Goal: Information Seeking & Learning: Understand process/instructions

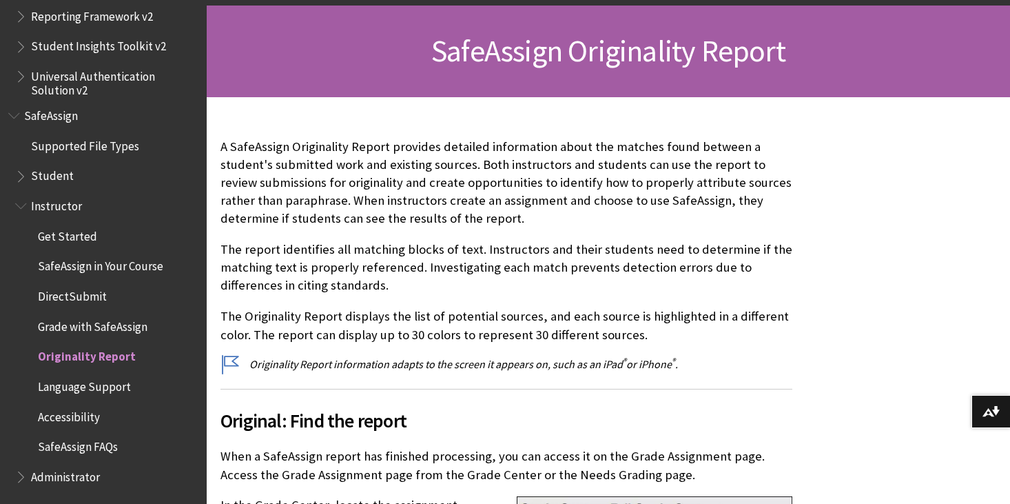
scroll to position [193, 0]
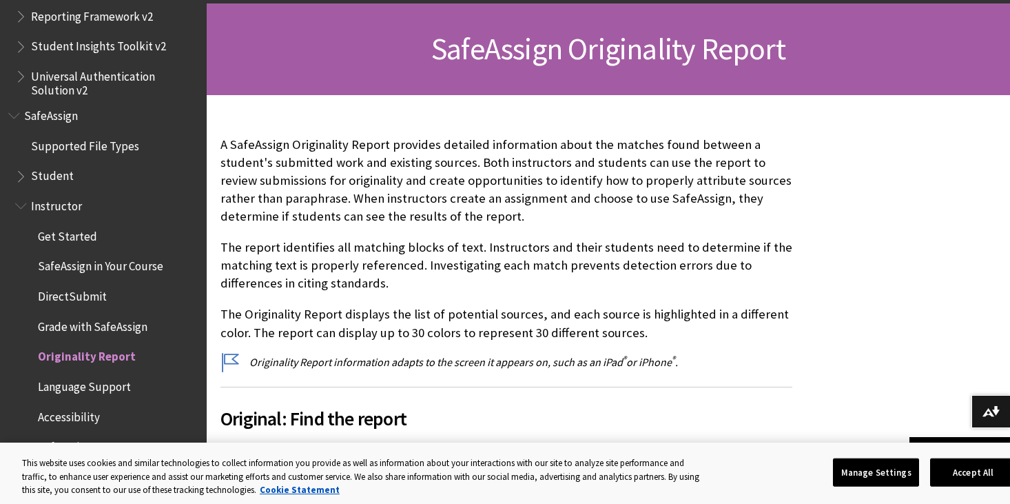
click at [401, 245] on p "The report identifies all matching blocks of text. Instructors and their studen…" at bounding box center [507, 265] width 572 height 54
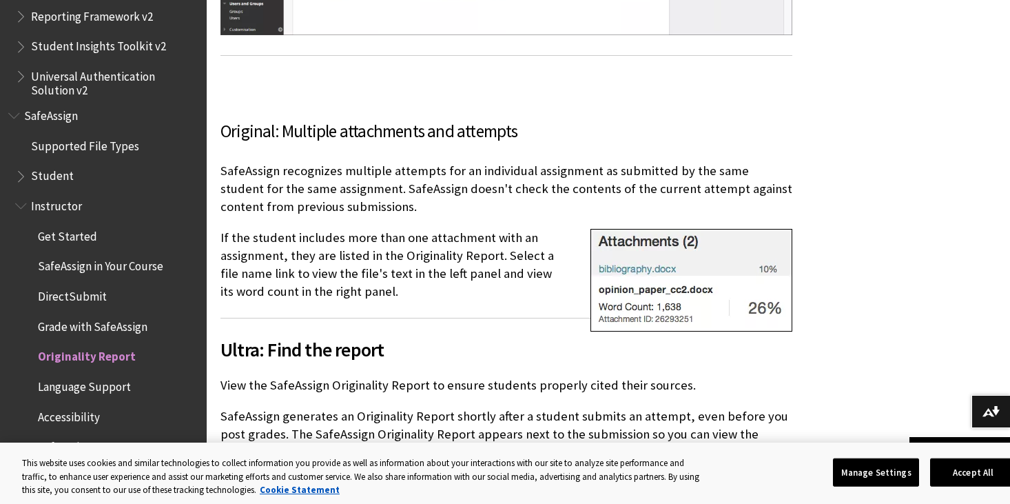
scroll to position [1199, 0]
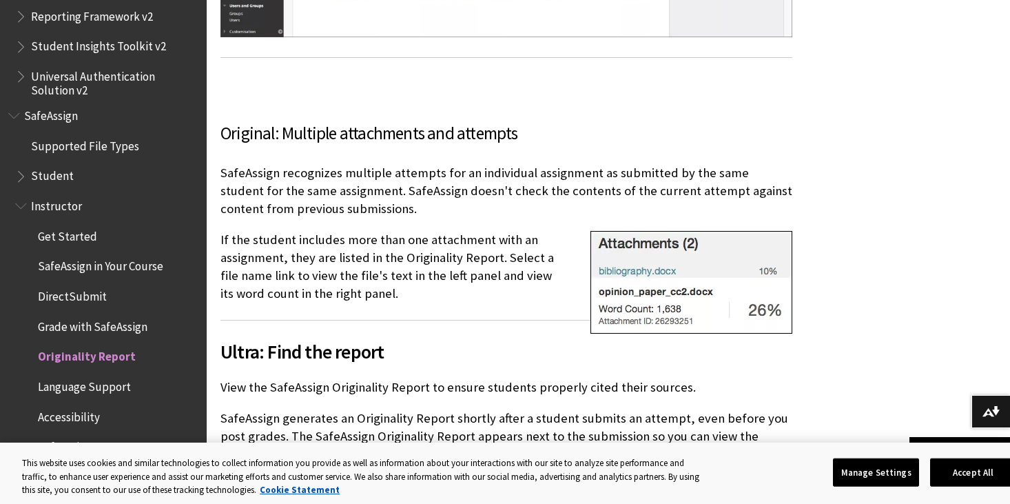
click at [684, 335] on picture at bounding box center [692, 329] width 202 height 16
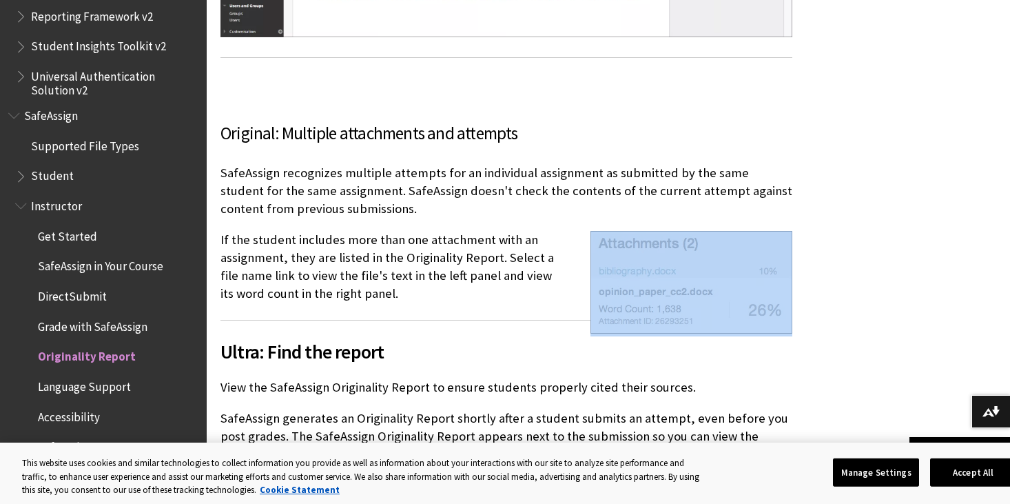
click at [684, 335] on picture at bounding box center [692, 329] width 202 height 16
click at [684, 334] on picture at bounding box center [692, 329] width 202 height 16
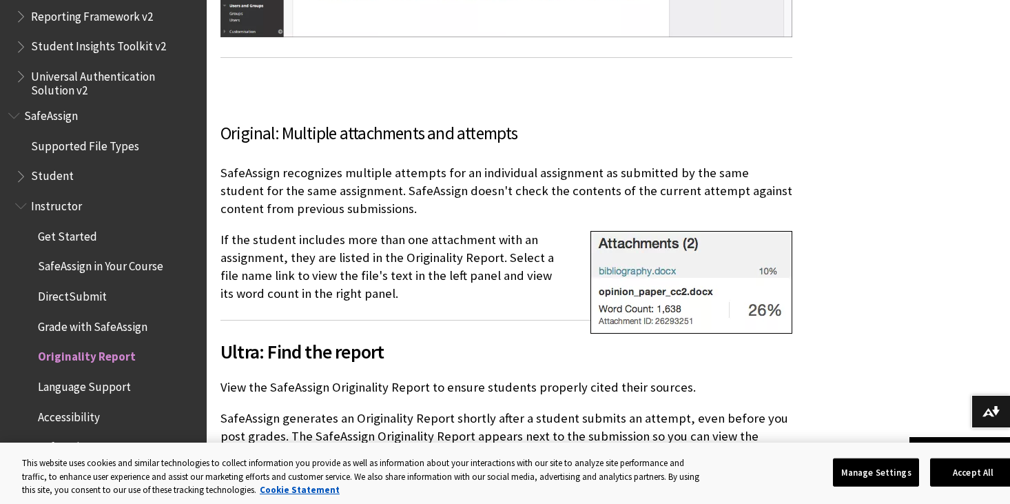
click at [684, 336] on h2 "Ultra: Find the report" at bounding box center [507, 343] width 572 height 46
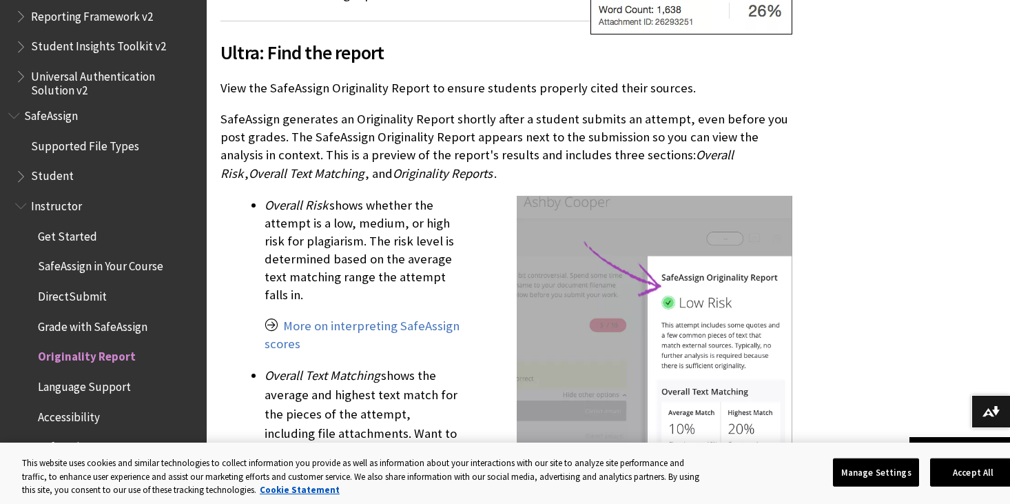
scroll to position [1505, 0]
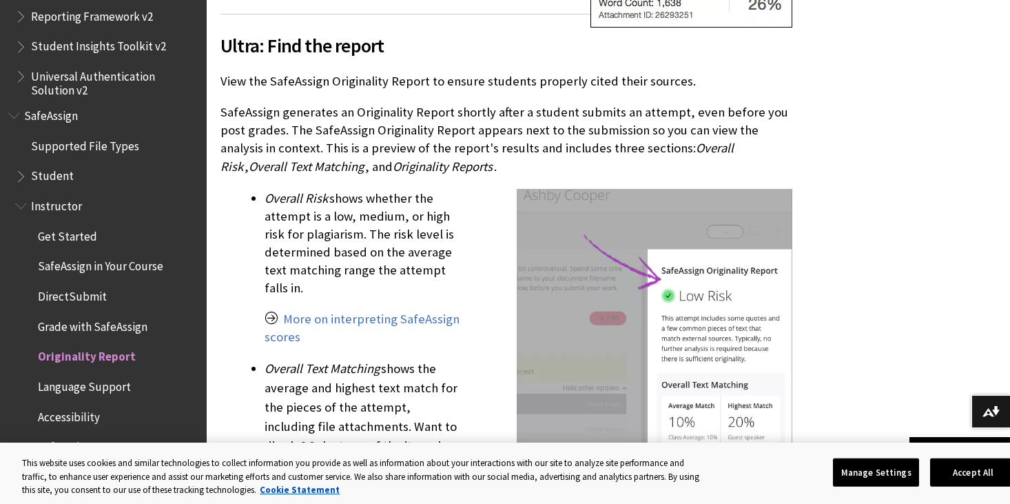
click at [676, 327] on img at bounding box center [655, 393] width 276 height 408
drag, startPoint x: 676, startPoint y: 327, endPoint x: 711, endPoint y: 341, distance: 37.1
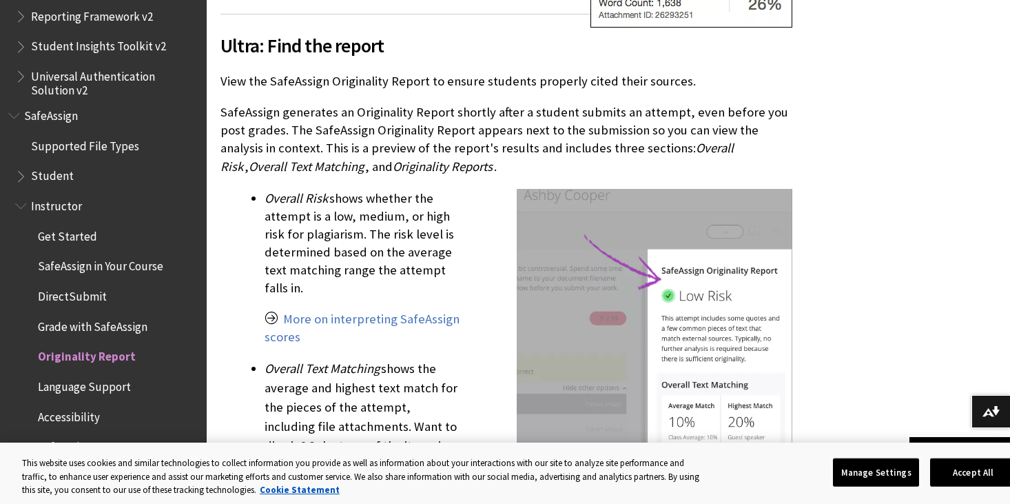
click at [712, 341] on img at bounding box center [655, 393] width 276 height 408
click at [711, 348] on img at bounding box center [655, 393] width 276 height 408
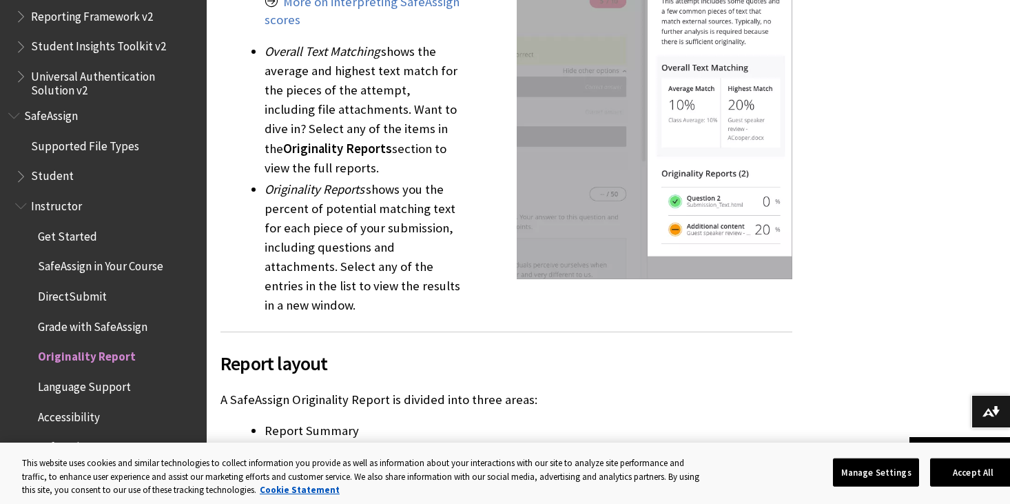
scroll to position [1833, 0]
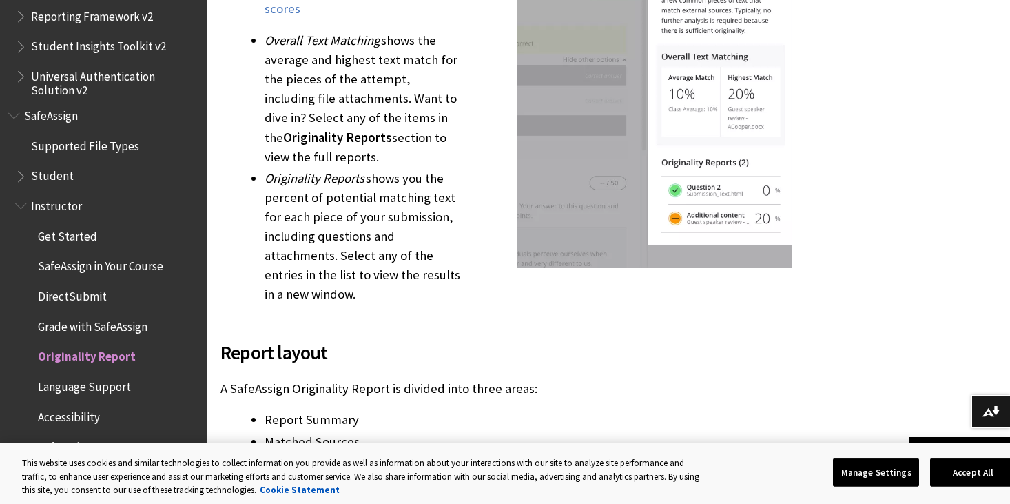
click at [391, 116] on li "Overall Text Matching shows the average and highest text match for the pieces o…" at bounding box center [529, 98] width 528 height 135
click at [318, 149] on li "Overall Text Matching shows the average and highest text match for the pieces o…" at bounding box center [529, 98] width 528 height 135
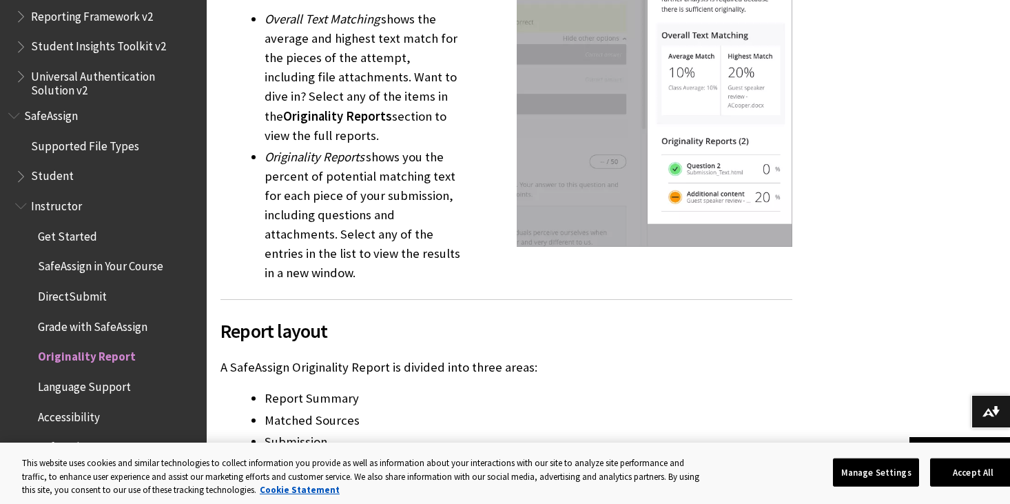
scroll to position [1855, 0]
click at [380, 170] on li "Originality Reports shows you the percent of potential matching text for each p…" at bounding box center [529, 214] width 528 height 135
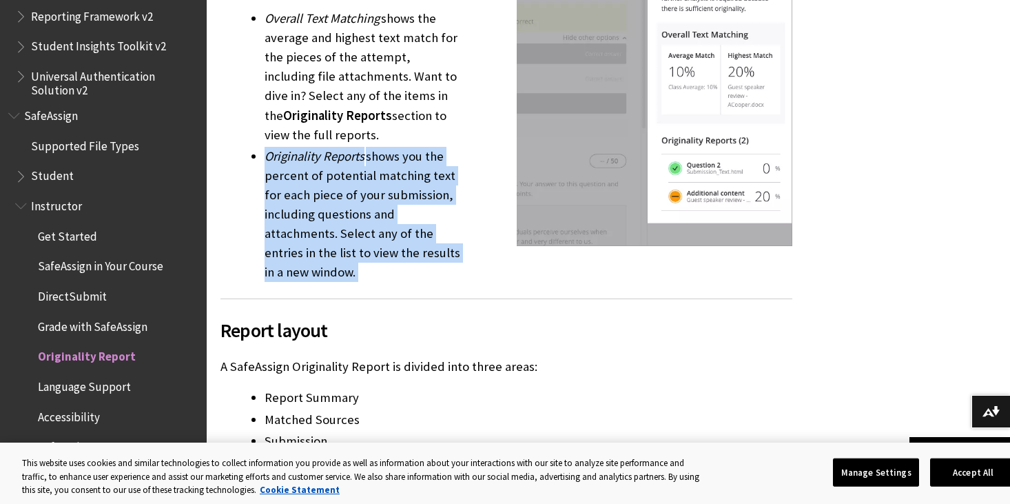
click at [380, 170] on li "Originality Reports shows you the percent of potential matching text for each p…" at bounding box center [529, 214] width 528 height 135
click at [380, 185] on li "Originality Reports shows you the percent of potential matching text for each p…" at bounding box center [529, 214] width 528 height 135
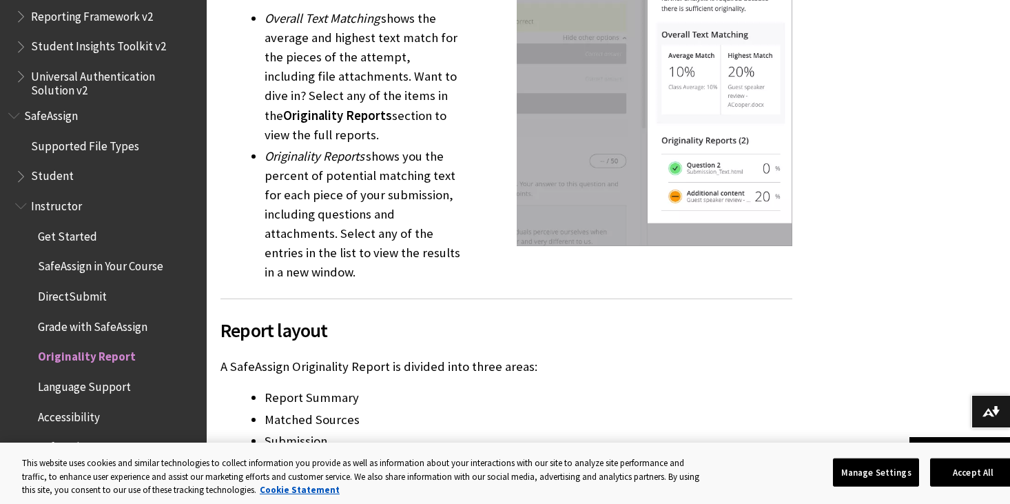
click at [369, 200] on li "Originality Reports shows you the percent of potential matching text for each p…" at bounding box center [529, 214] width 528 height 135
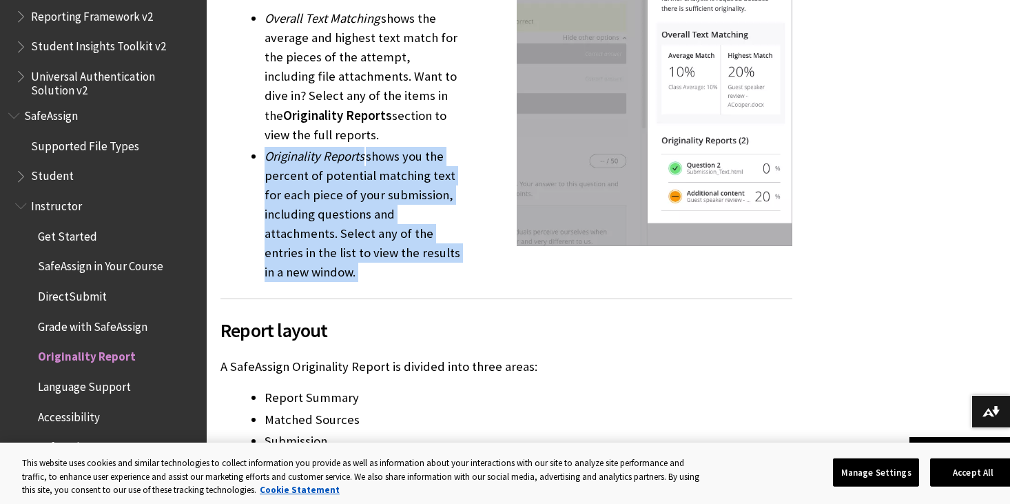
click at [369, 200] on li "Originality Reports shows you the percent of potential matching text for each p…" at bounding box center [529, 214] width 528 height 135
click at [369, 233] on li "Originality Reports shows you the percent of potential matching text for each p…" at bounding box center [529, 214] width 528 height 135
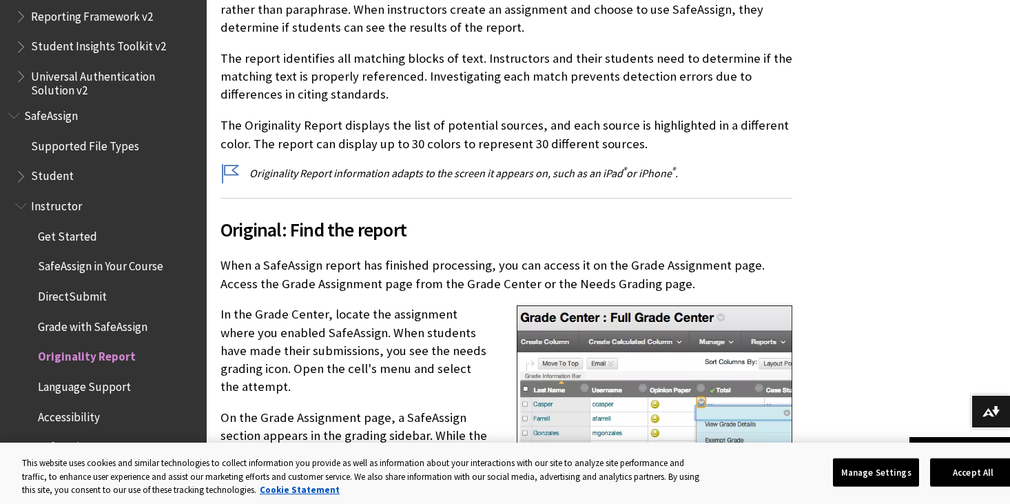
scroll to position [480, 0]
